Goal: Find specific page/section: Find specific page/section

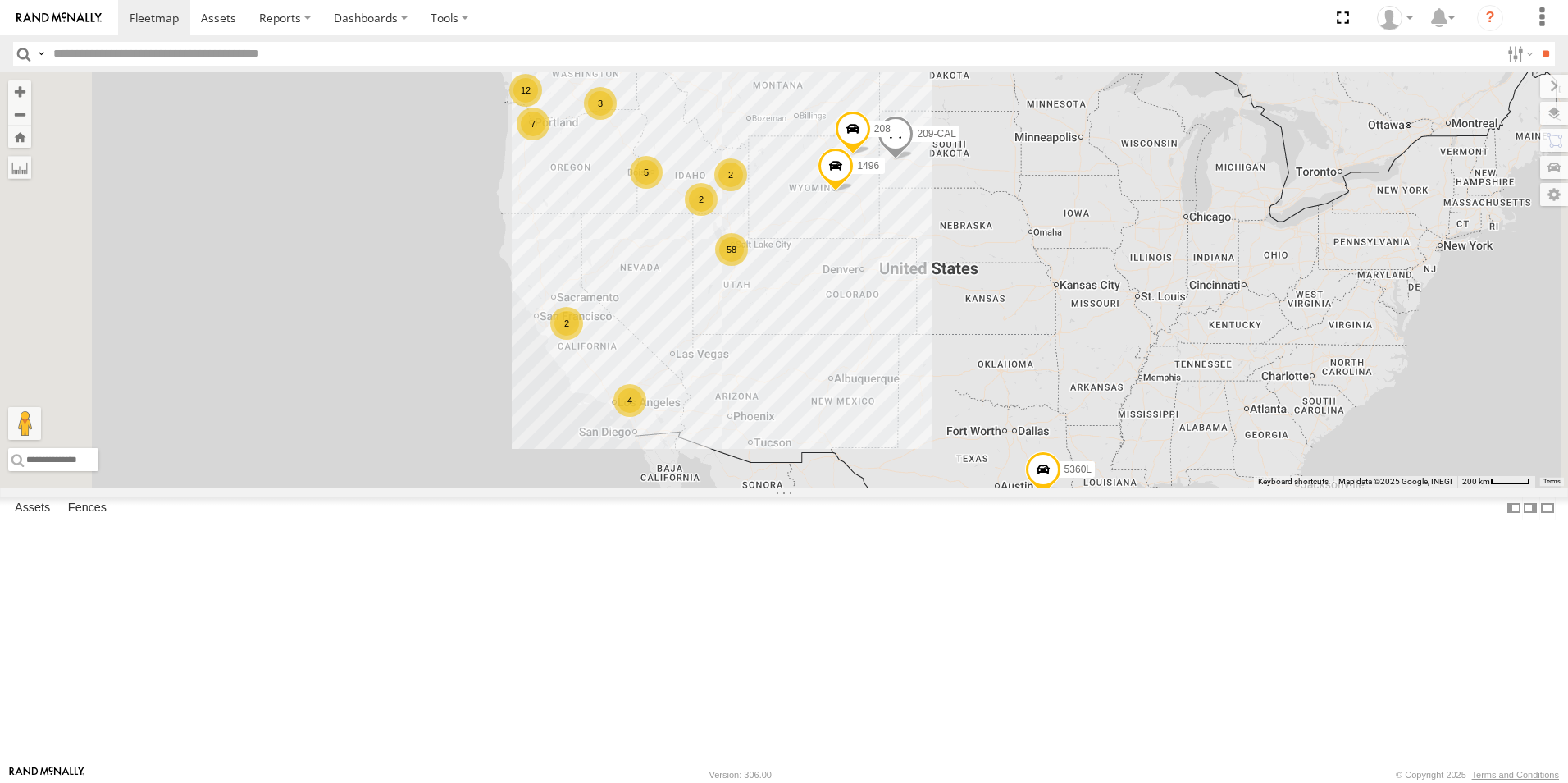
click at [0, 0] on div "122-CAM" at bounding box center [0, 0] width 0 height 0
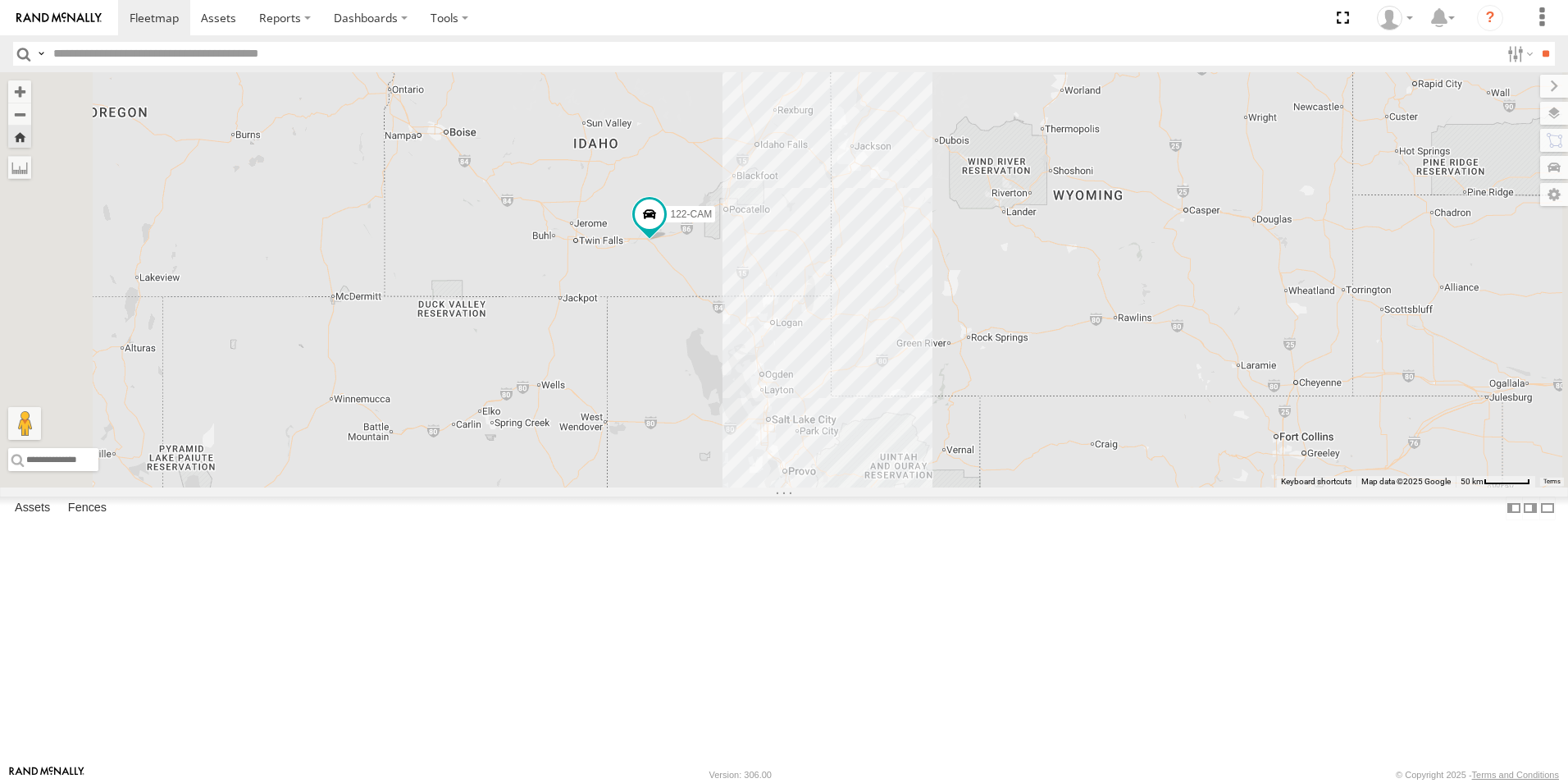
drag, startPoint x: 903, startPoint y: 530, endPoint x: 850, endPoint y: 449, distance: 96.8
click at [850, 449] on div "122-CAM" at bounding box center [784, 280] width 1568 height 415
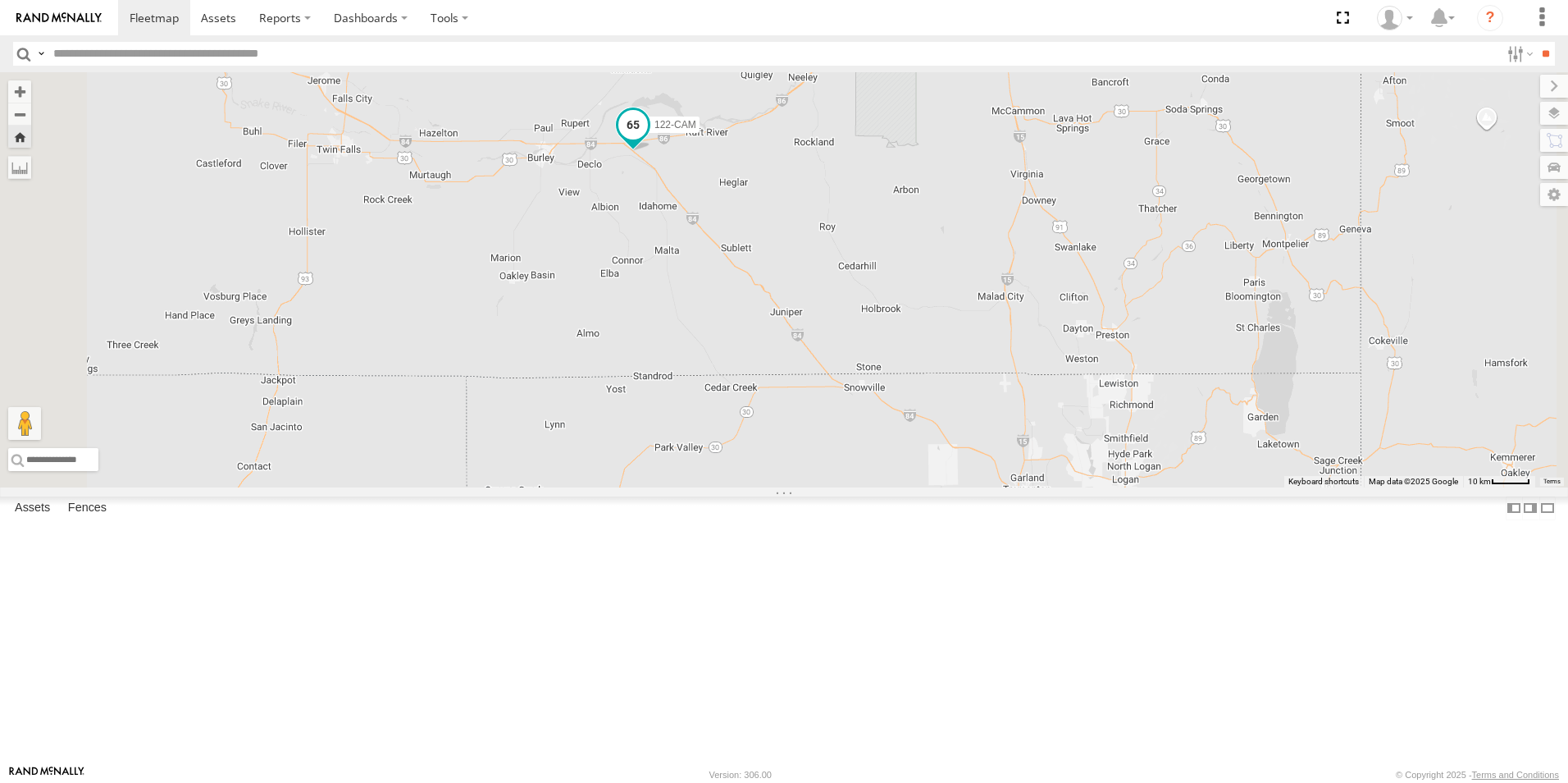
click at [648, 140] on span at bounding box center [634, 125] width 30 height 30
click at [798, 441] on div "122-CAM 122-CAM All Assets I-84 Declo 42.55083 , -113.48327 69 10:59:28 [DATE]" at bounding box center [784, 280] width 1568 height 415
click at [0, 0] on div "119-CAM All Assets" at bounding box center [0, 0] width 0 height 0
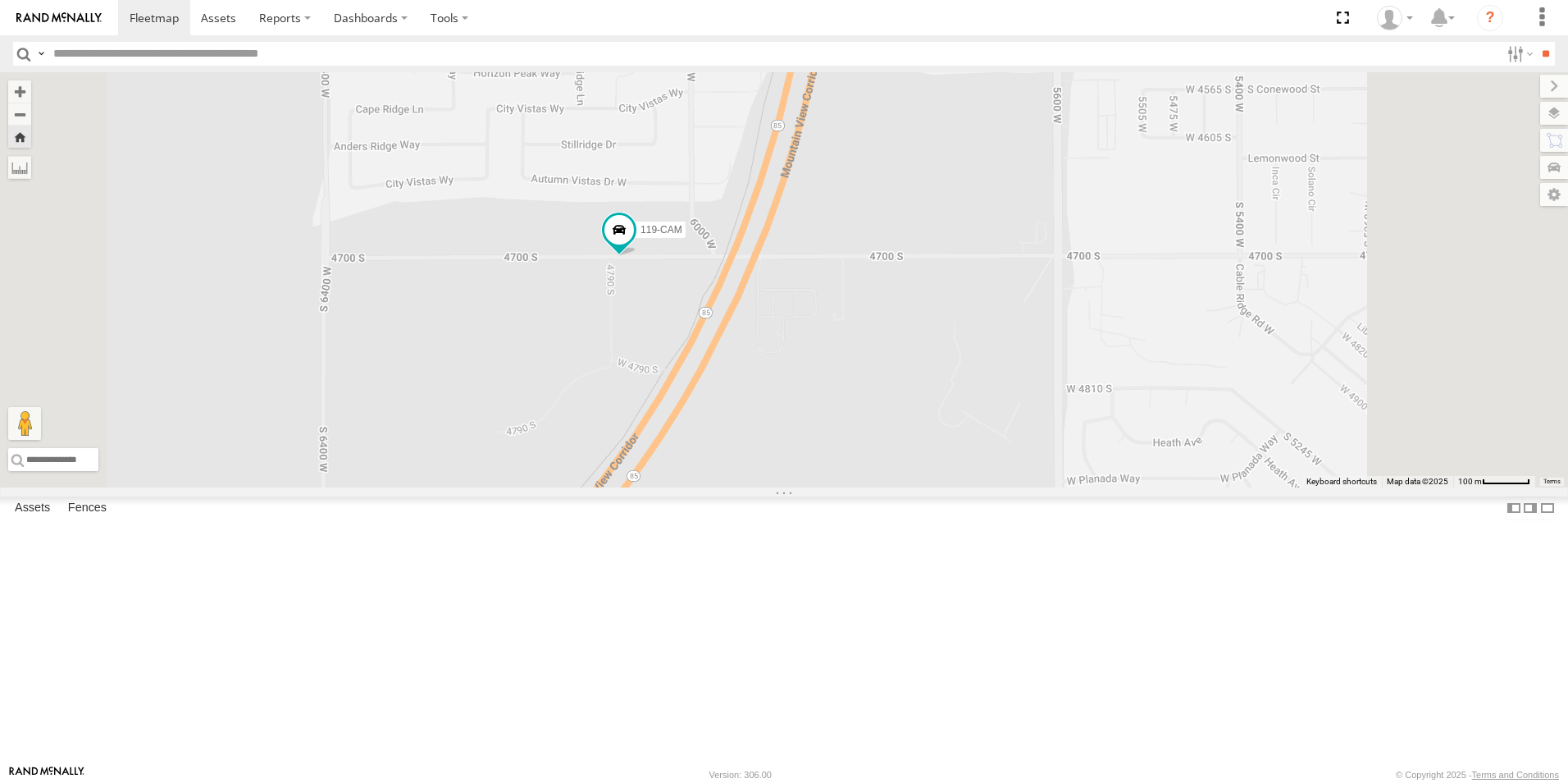
click at [0, 0] on div "All Assets" at bounding box center [0, 0] width 0 height 0
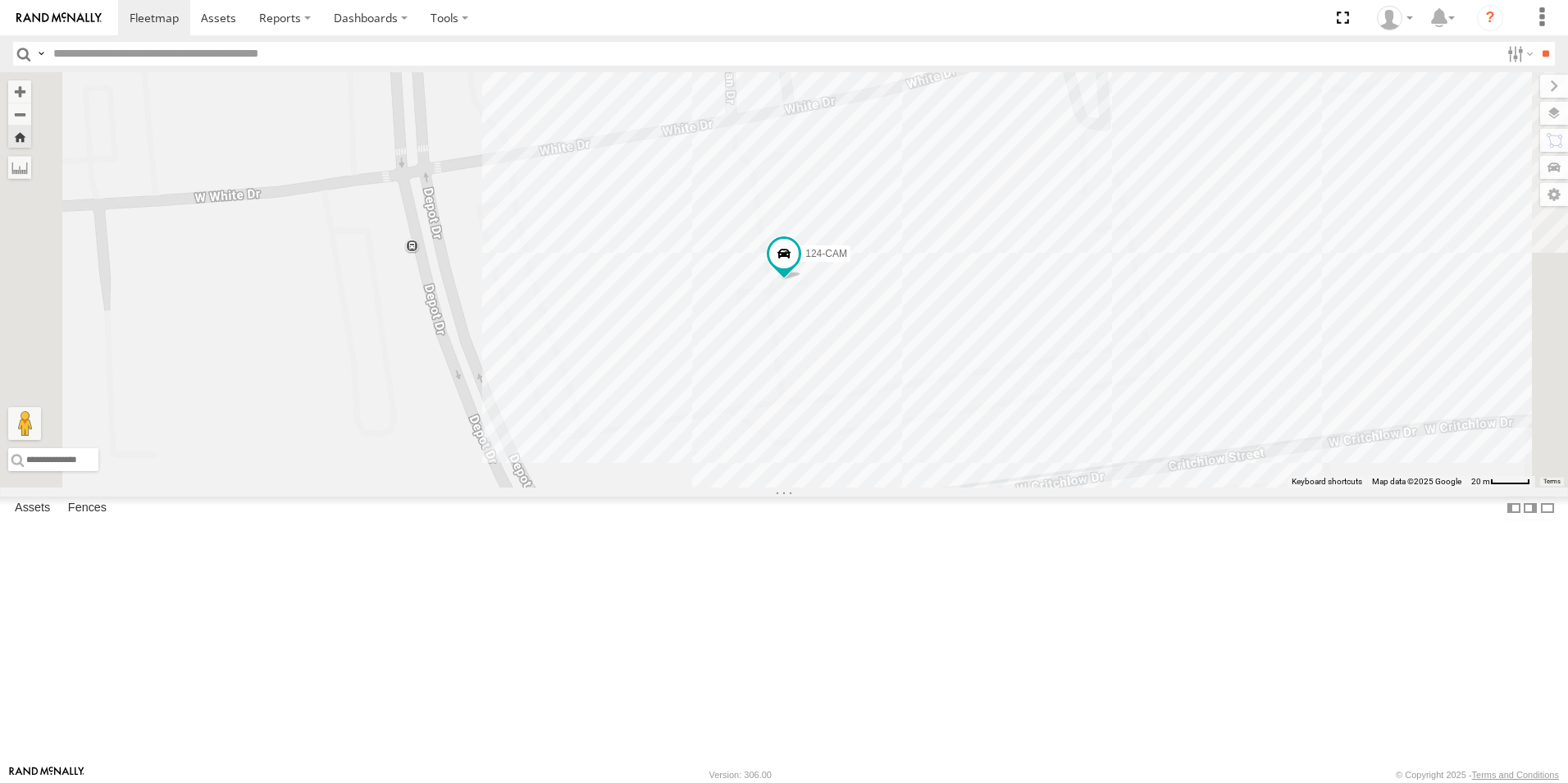
click at [0, 0] on div "All Assets" at bounding box center [0, 0] width 0 height 0
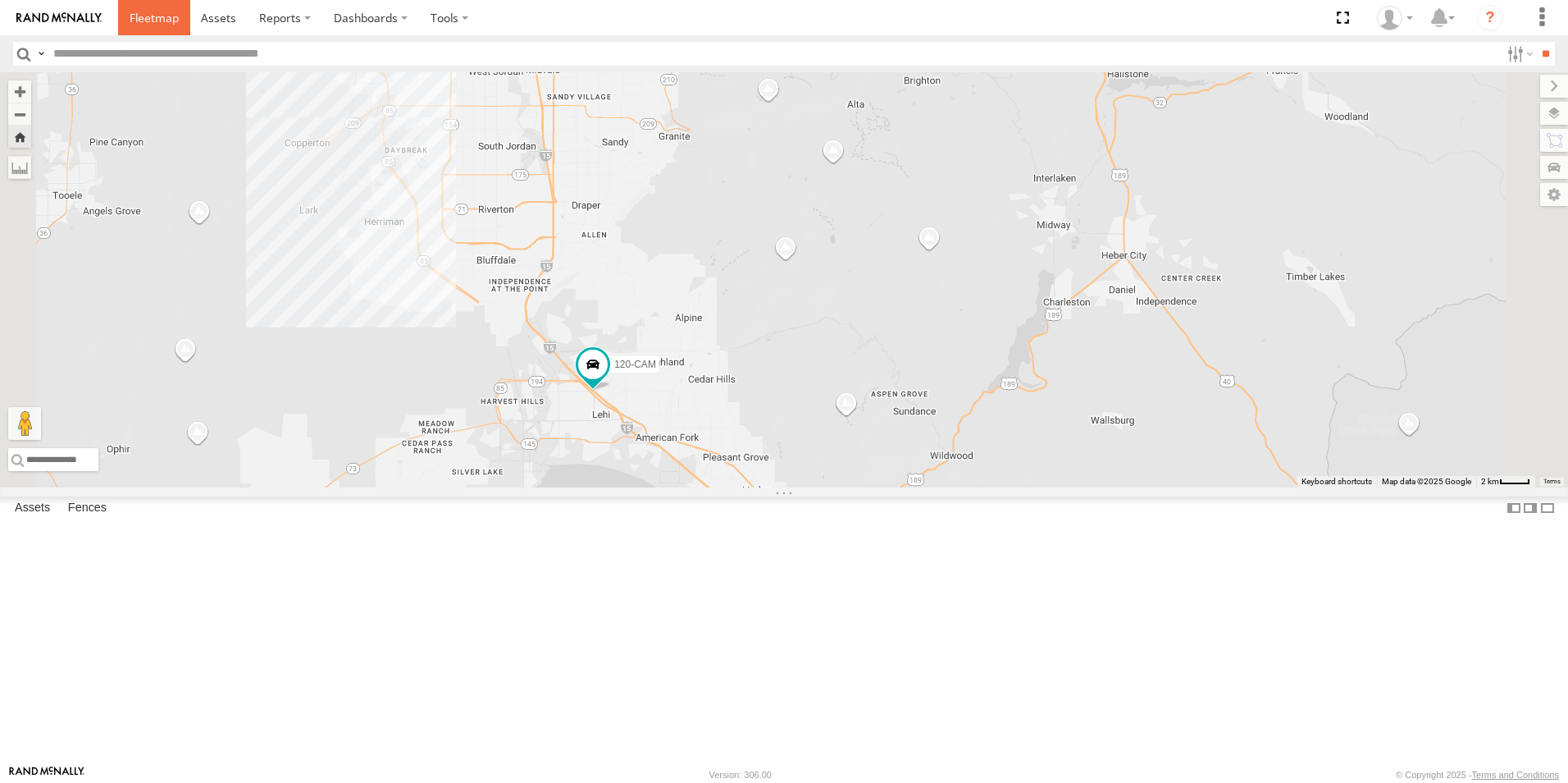
click at [161, 14] on span at bounding box center [154, 18] width 49 height 16
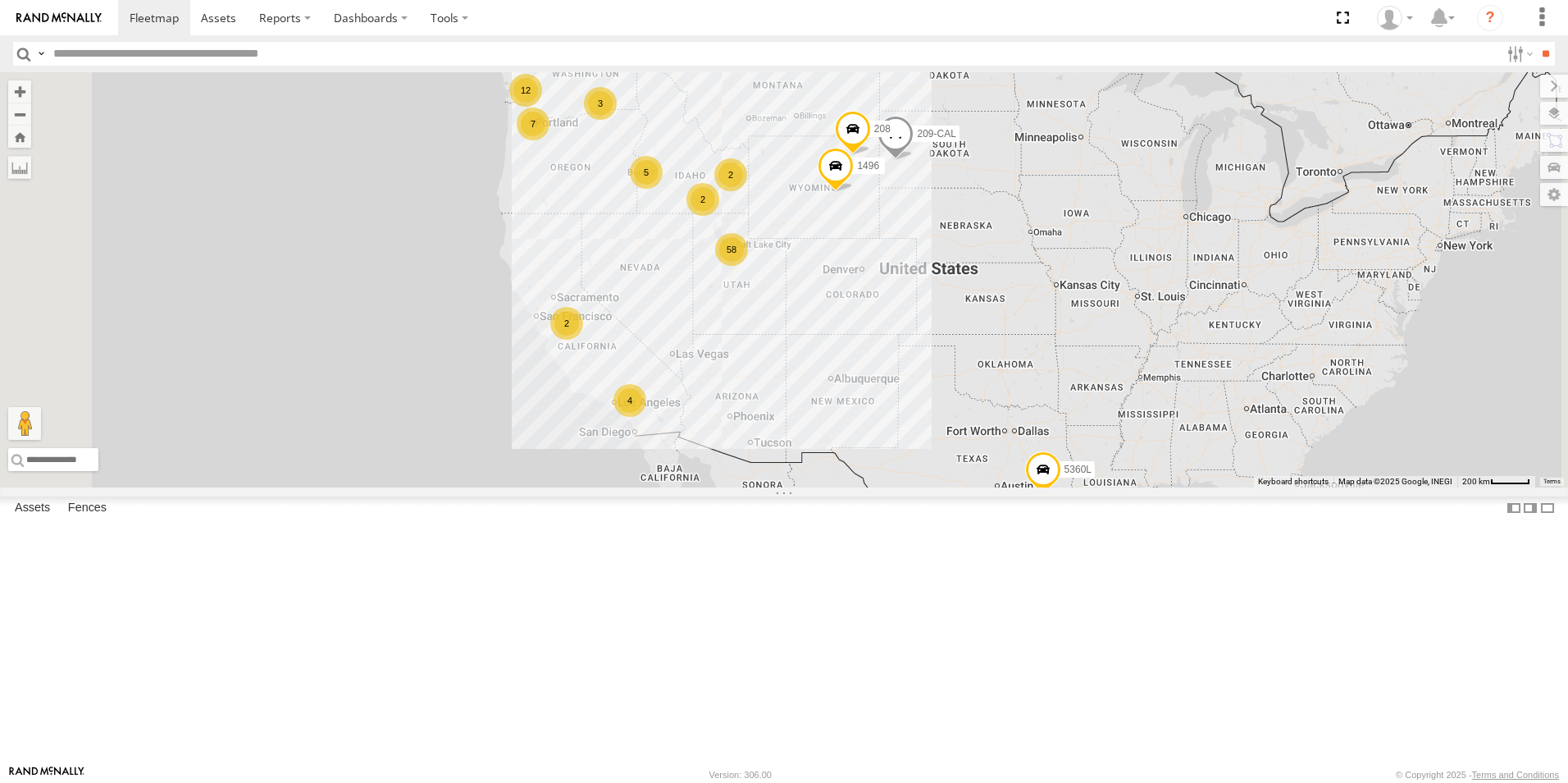
click at [190, 55] on input "text" at bounding box center [774, 54] width 1453 height 24
type input "***"
click at [1536, 42] on input "**" at bounding box center [1545, 54] width 19 height 24
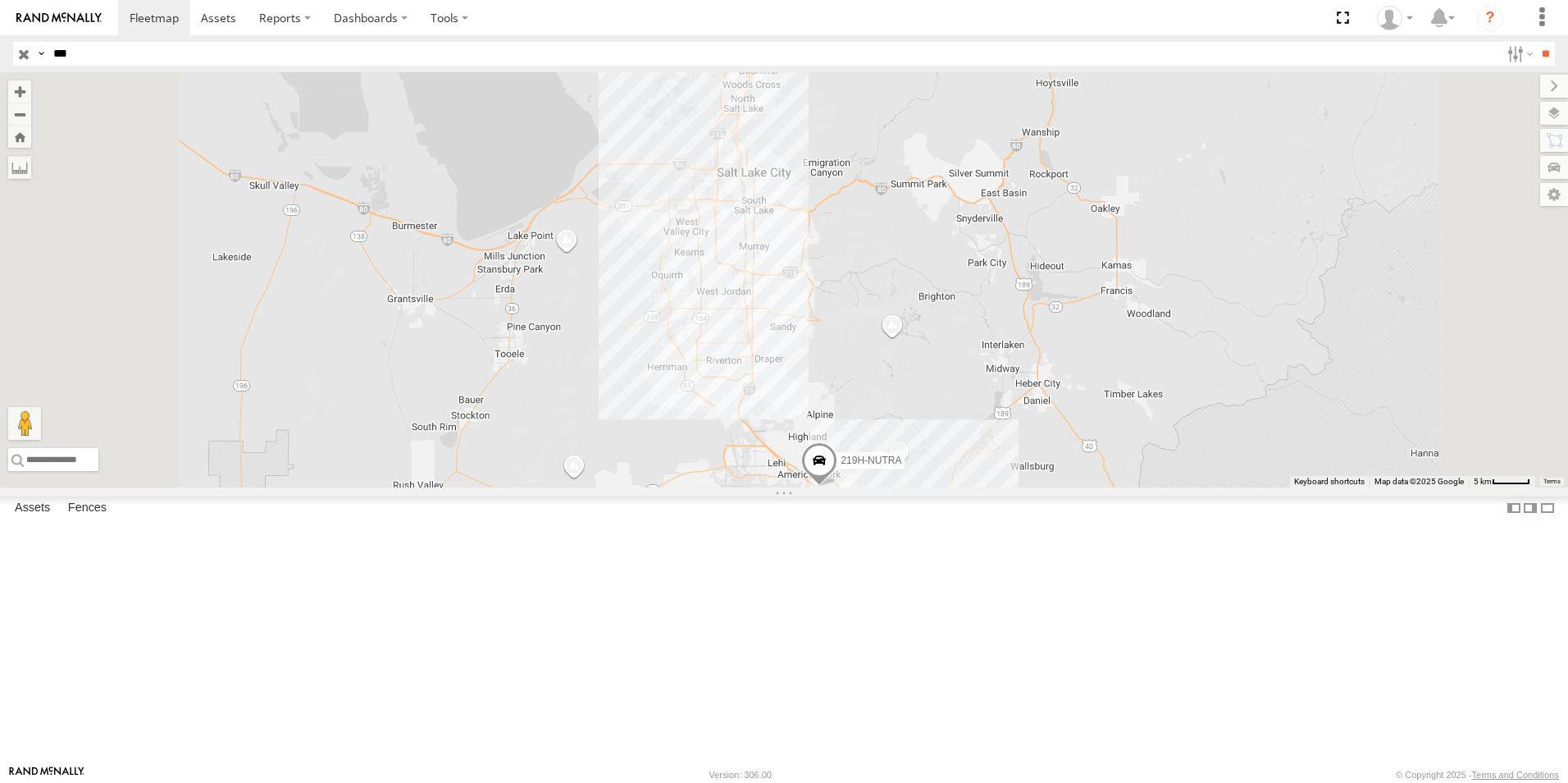
click at [21, 60] on input "button" at bounding box center [23, 54] width 21 height 24
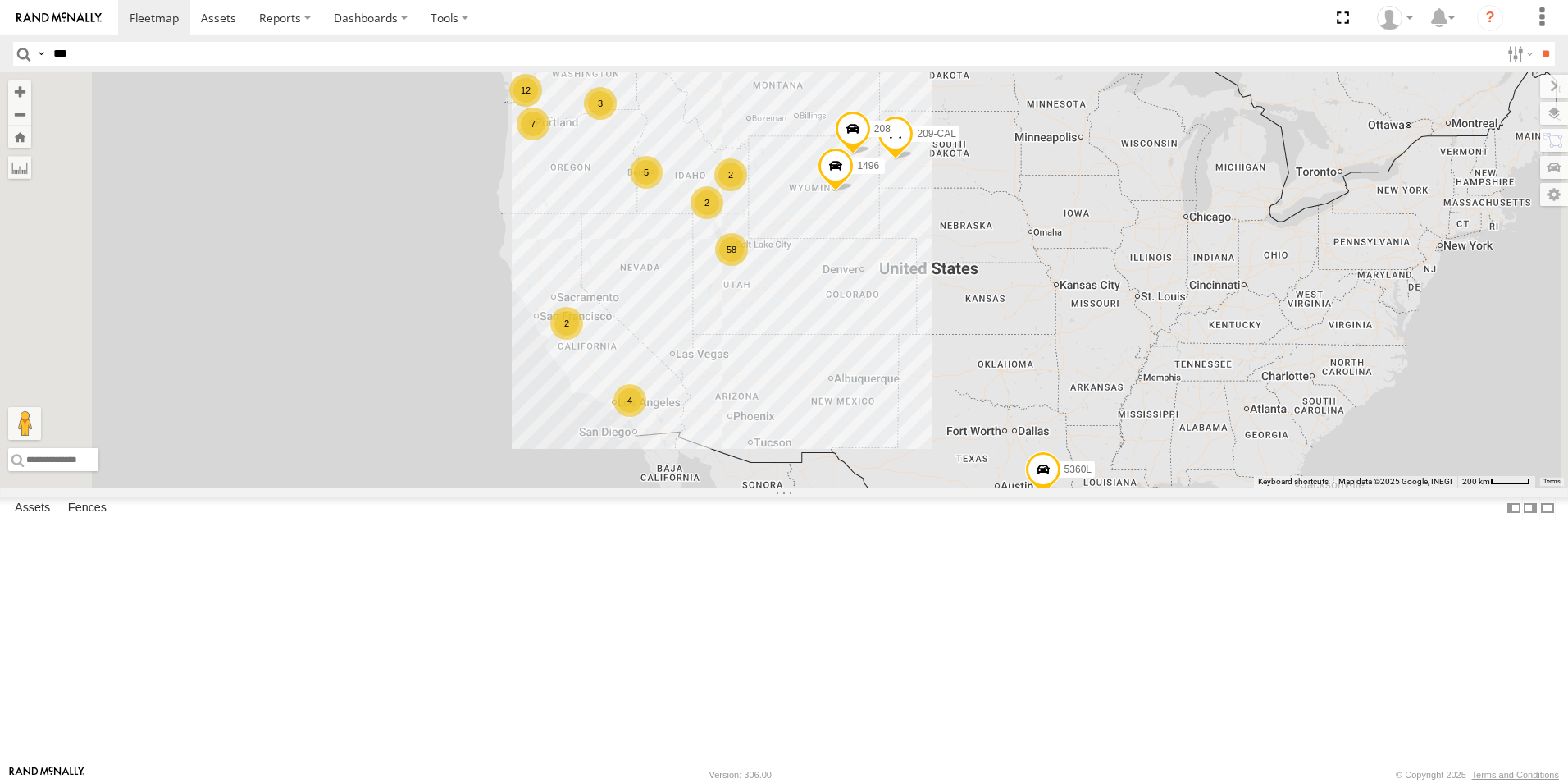
click at [0, 0] on div "122-CAM" at bounding box center [0, 0] width 0 height 0
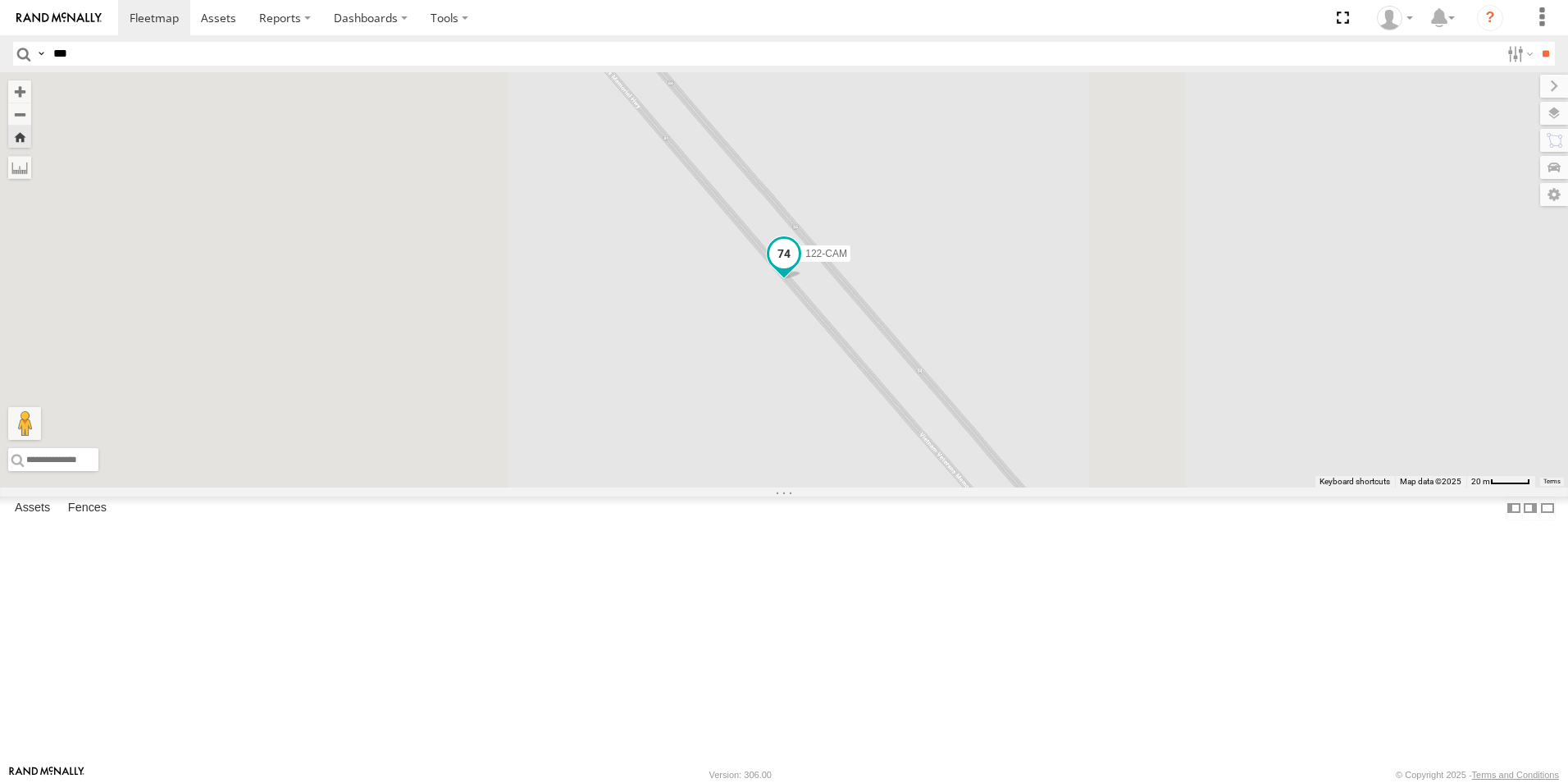
click at [798, 269] on span at bounding box center [784, 254] width 30 height 30
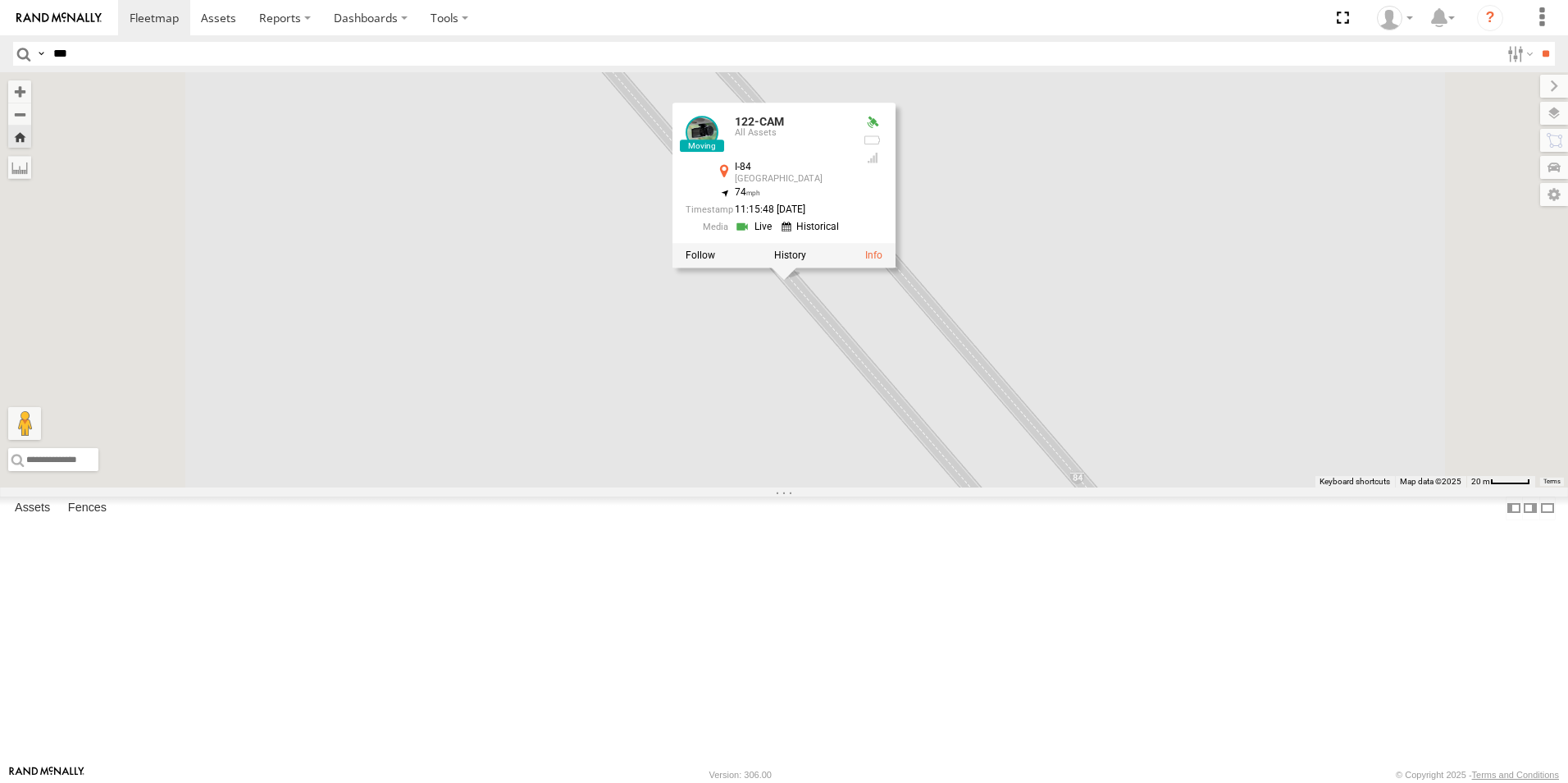
click at [931, 487] on div "122-CAM 122-CAM All Assets I-84 Malta 42.35791 , -113.25277 74 11:15:48 08/27/2…" at bounding box center [784, 280] width 1568 height 415
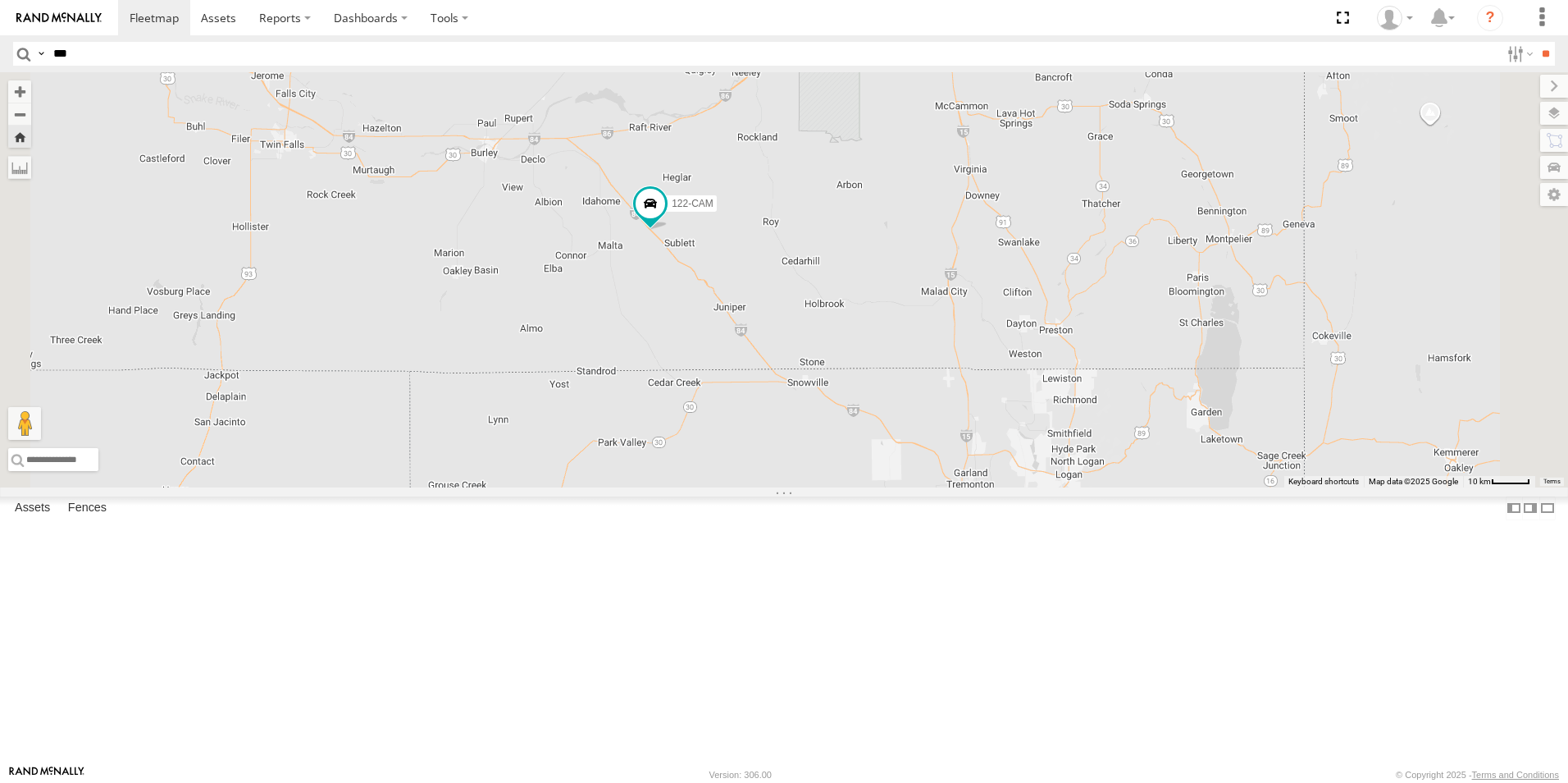
drag, startPoint x: 928, startPoint y: 570, endPoint x: 848, endPoint y: 425, distance: 165.6
click at [848, 425] on div "122-CAM" at bounding box center [784, 280] width 1568 height 415
click at [146, 16] on span at bounding box center [154, 18] width 49 height 16
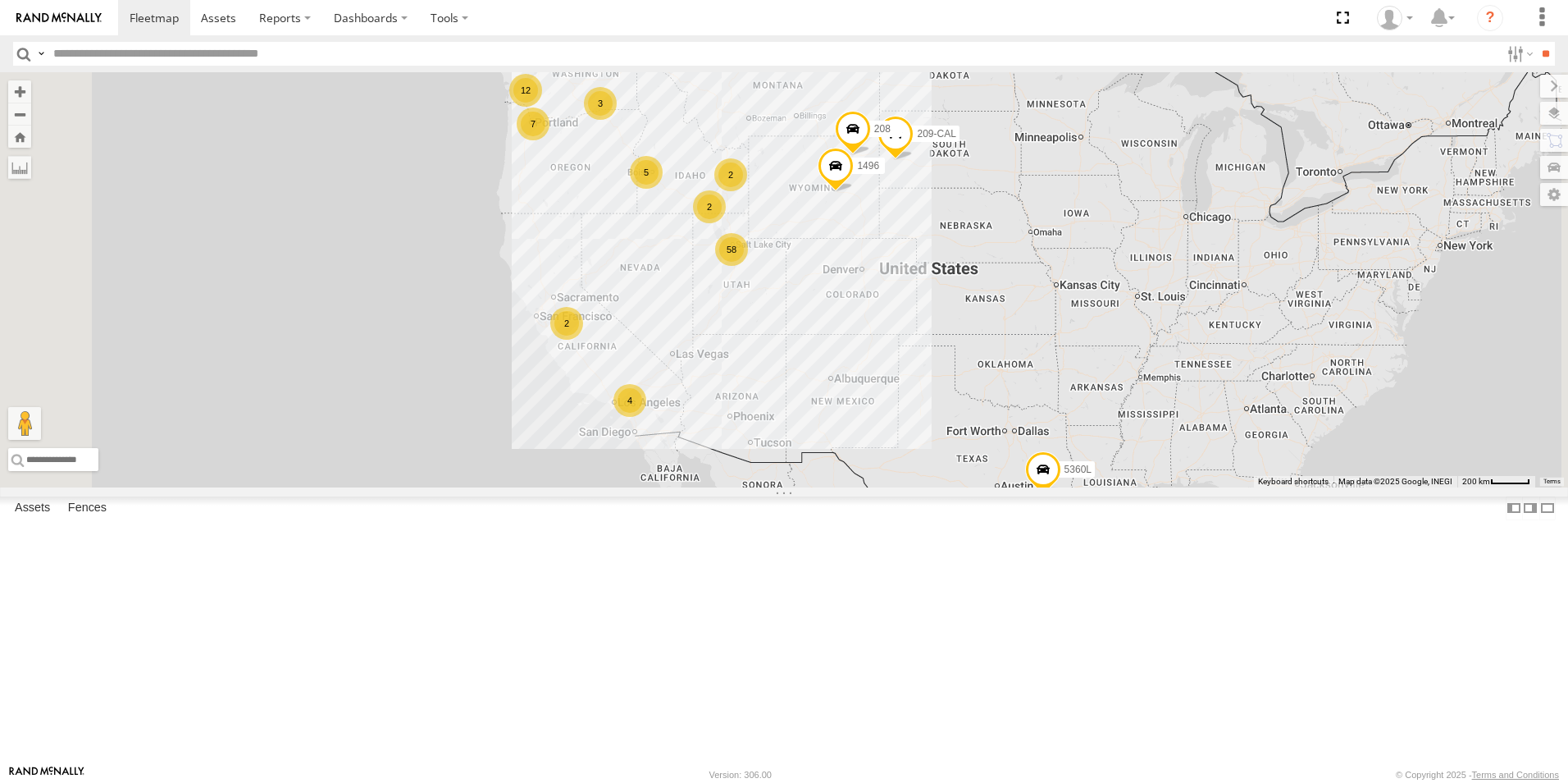
click at [179, 58] on input "text" at bounding box center [774, 54] width 1453 height 24
type input "***"
click at [1536, 42] on input "**" at bounding box center [1545, 54] width 19 height 24
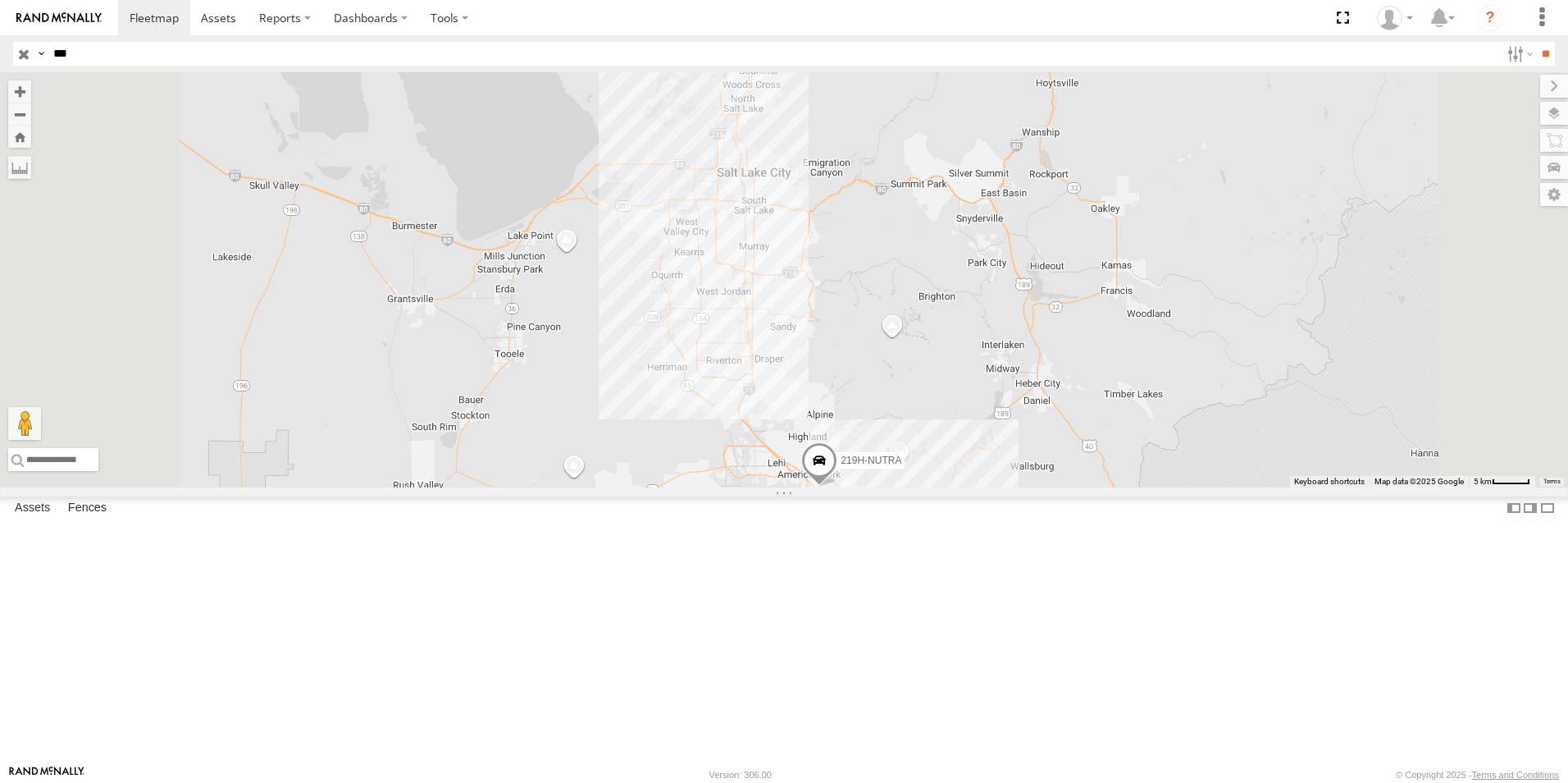
click at [30, 55] on input "button" at bounding box center [23, 54] width 21 height 24
